Goal: Task Accomplishment & Management: Use online tool/utility

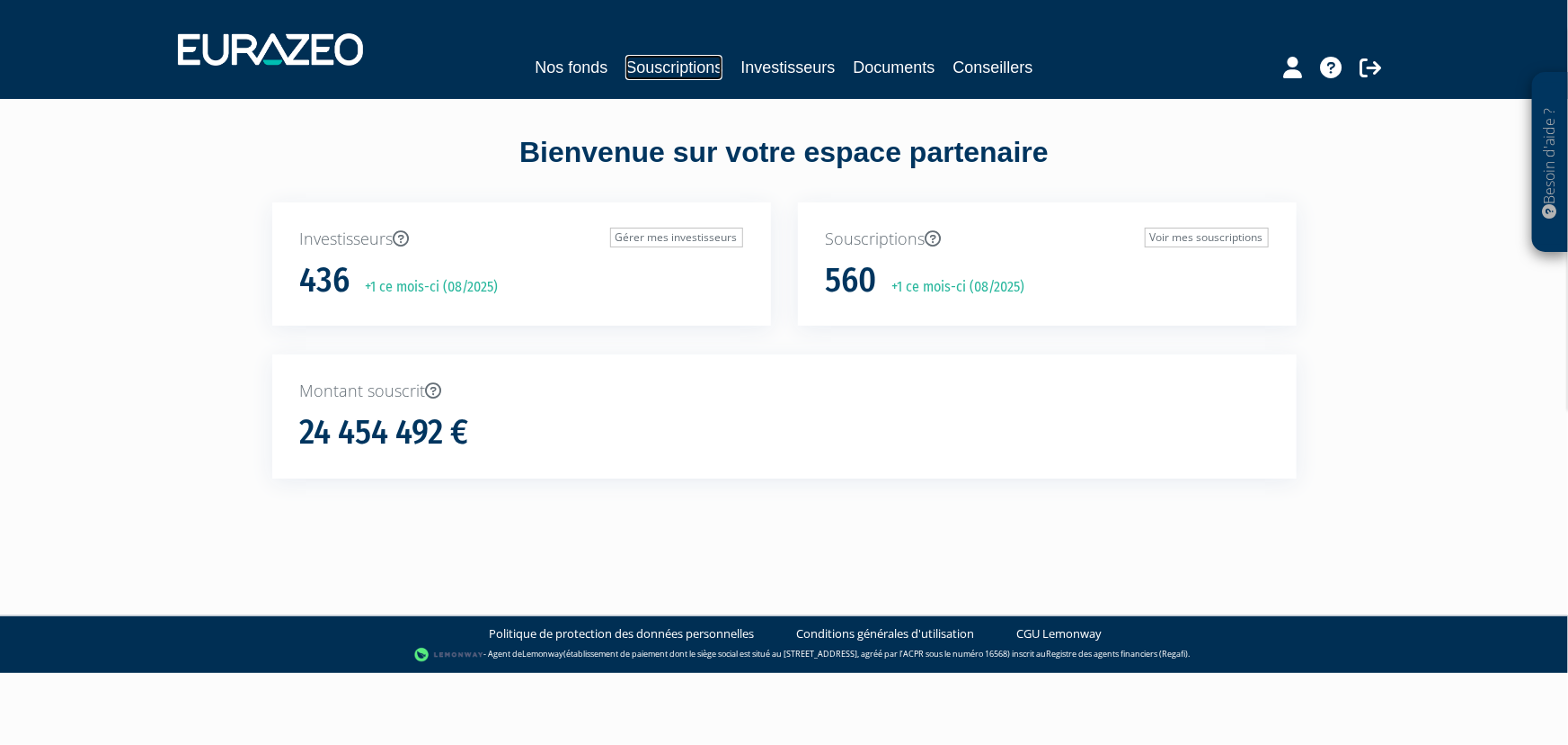
click at [674, 62] on link "Souscriptions" at bounding box center [674, 67] width 97 height 25
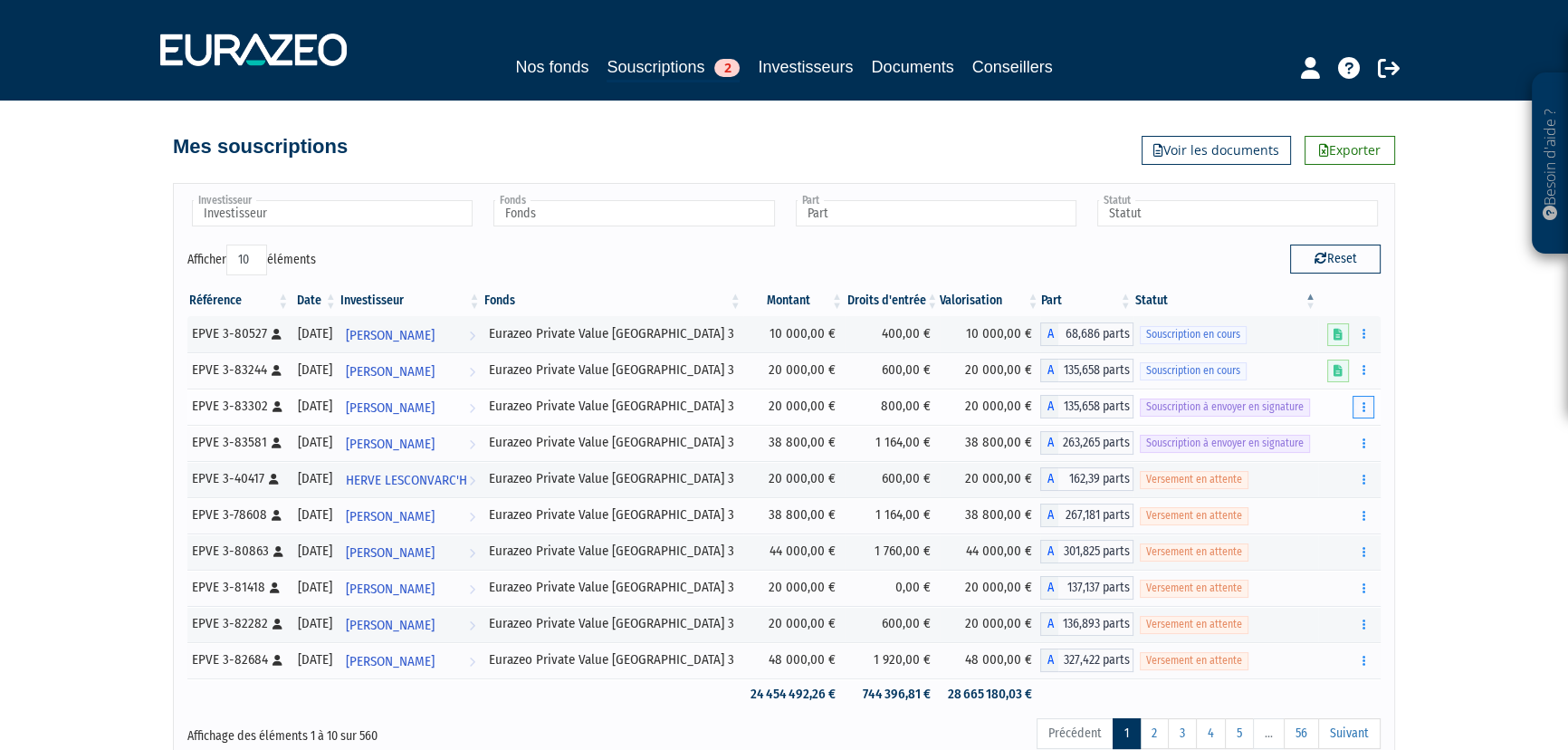
click at [1362, 406] on icon "button" at bounding box center [1363, 407] width 3 height 12
click at [1323, 434] on link "Envoyer à signer" at bounding box center [1317, 440] width 103 height 29
